Goal: Find specific page/section: Find specific page/section

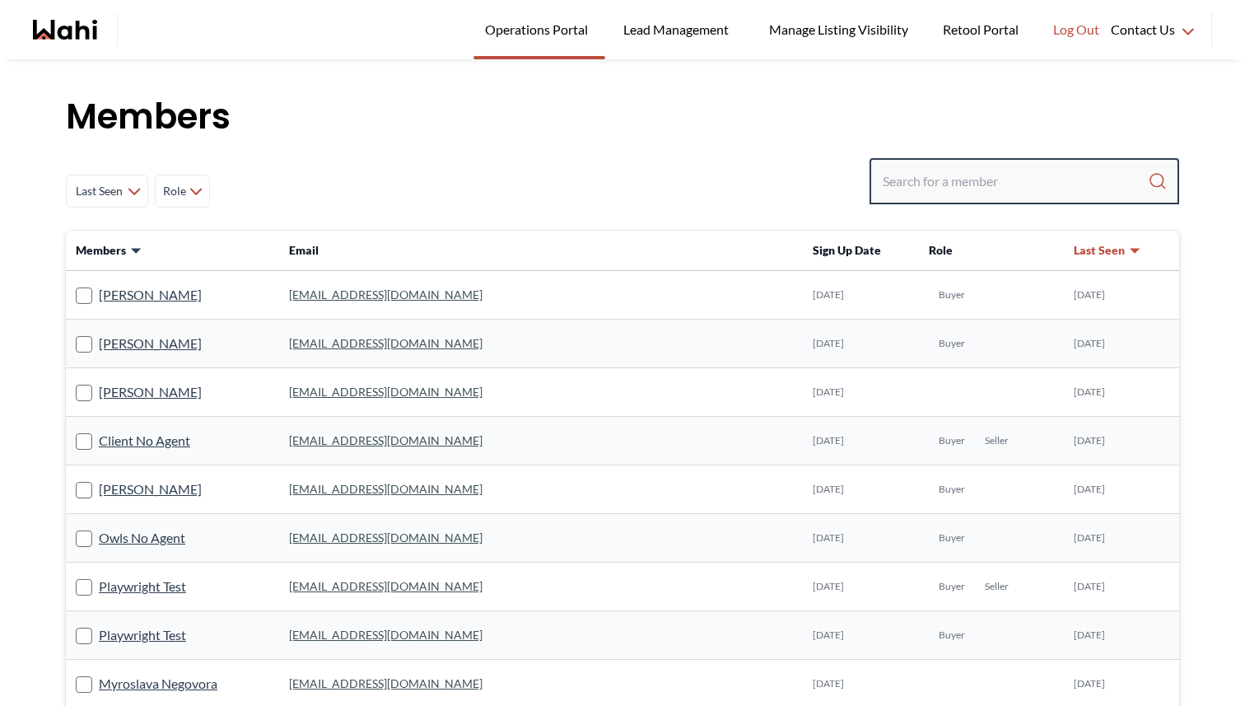
click at [935, 171] on input "Search input" at bounding box center [1015, 181] width 265 height 30
type input "[PERSON_NAME]"
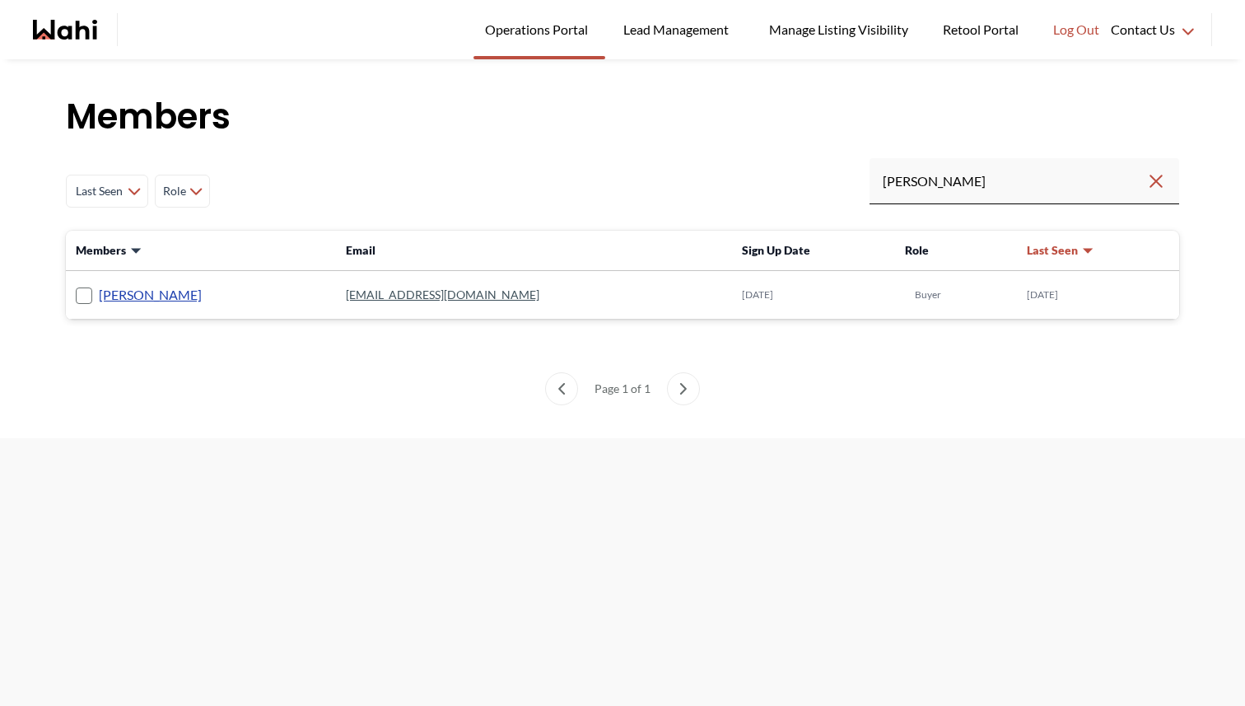
click at [165, 289] on link "[PERSON_NAME]" at bounding box center [150, 294] width 103 height 21
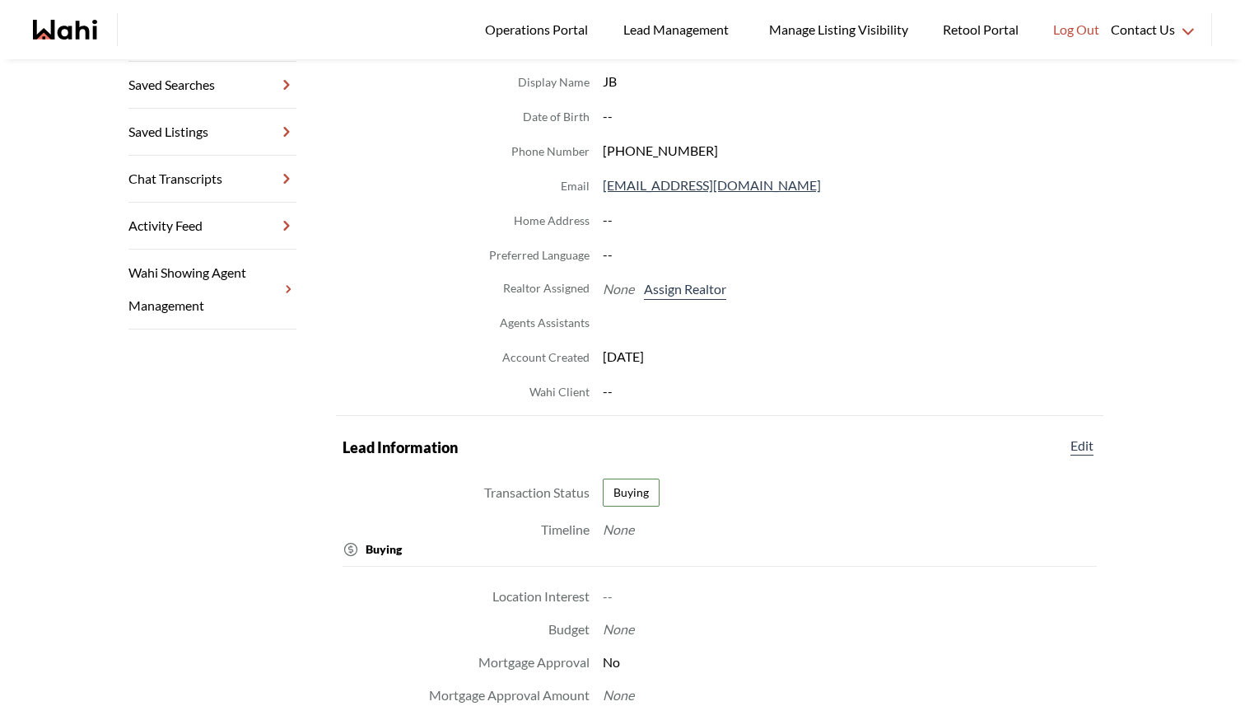
scroll to position [277, 0]
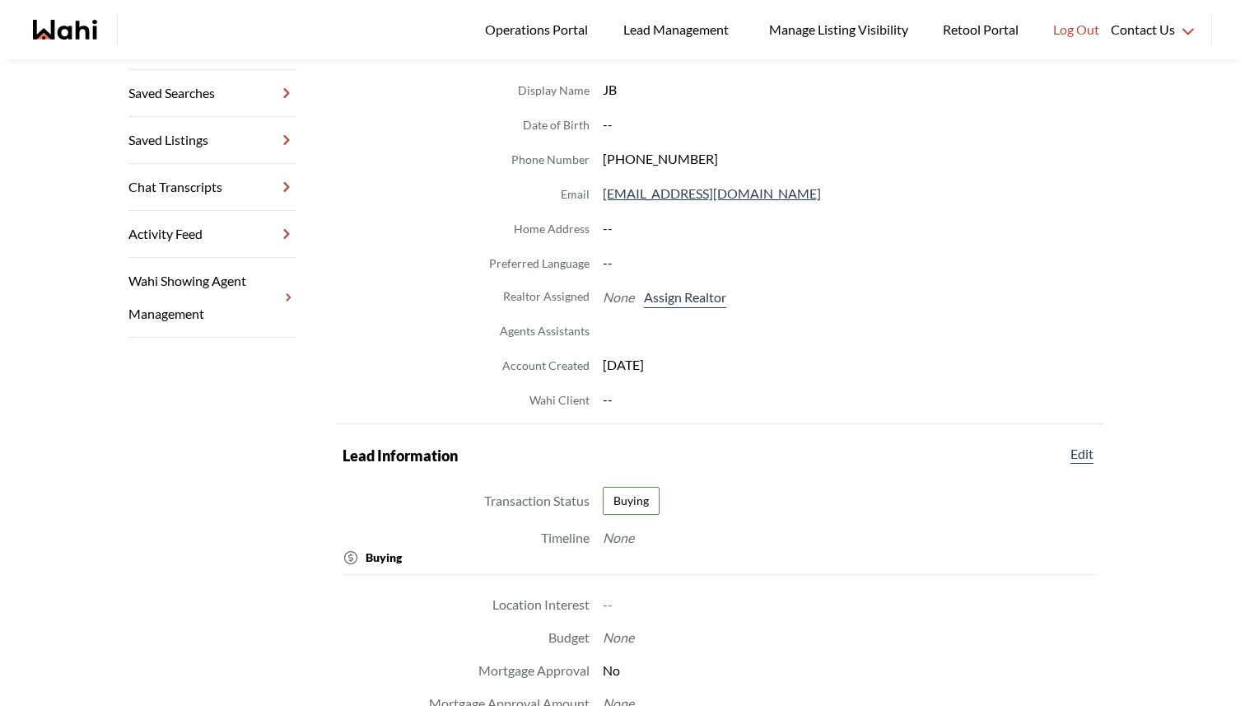
click at [231, 186] on link "Chat Transcripts" at bounding box center [212, 187] width 168 height 47
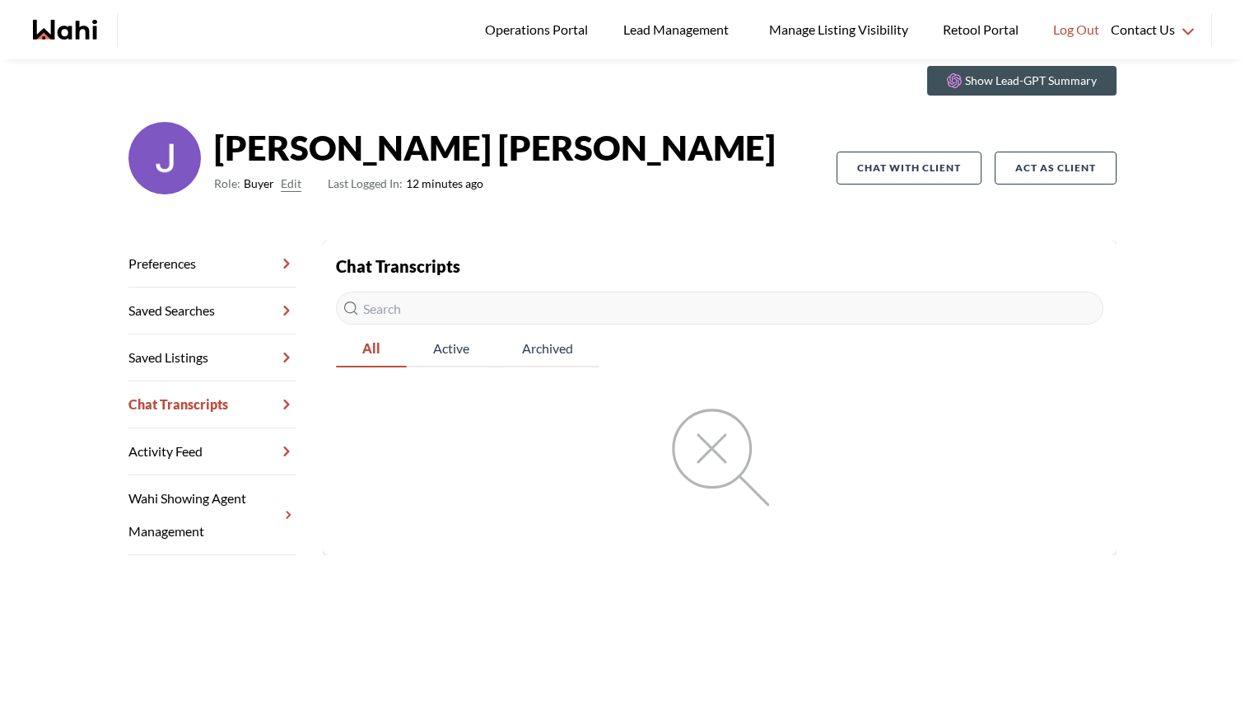
scroll to position [59, 0]
click at [440, 340] on span "Active" at bounding box center [451, 348] width 89 height 35
click at [533, 345] on span "Archived" at bounding box center [548, 348] width 103 height 35
click at [458, 342] on span "Active" at bounding box center [447, 348] width 88 height 35
click at [364, 343] on span "All" at bounding box center [370, 348] width 68 height 35
